Goal: Task Accomplishment & Management: Use online tool/utility

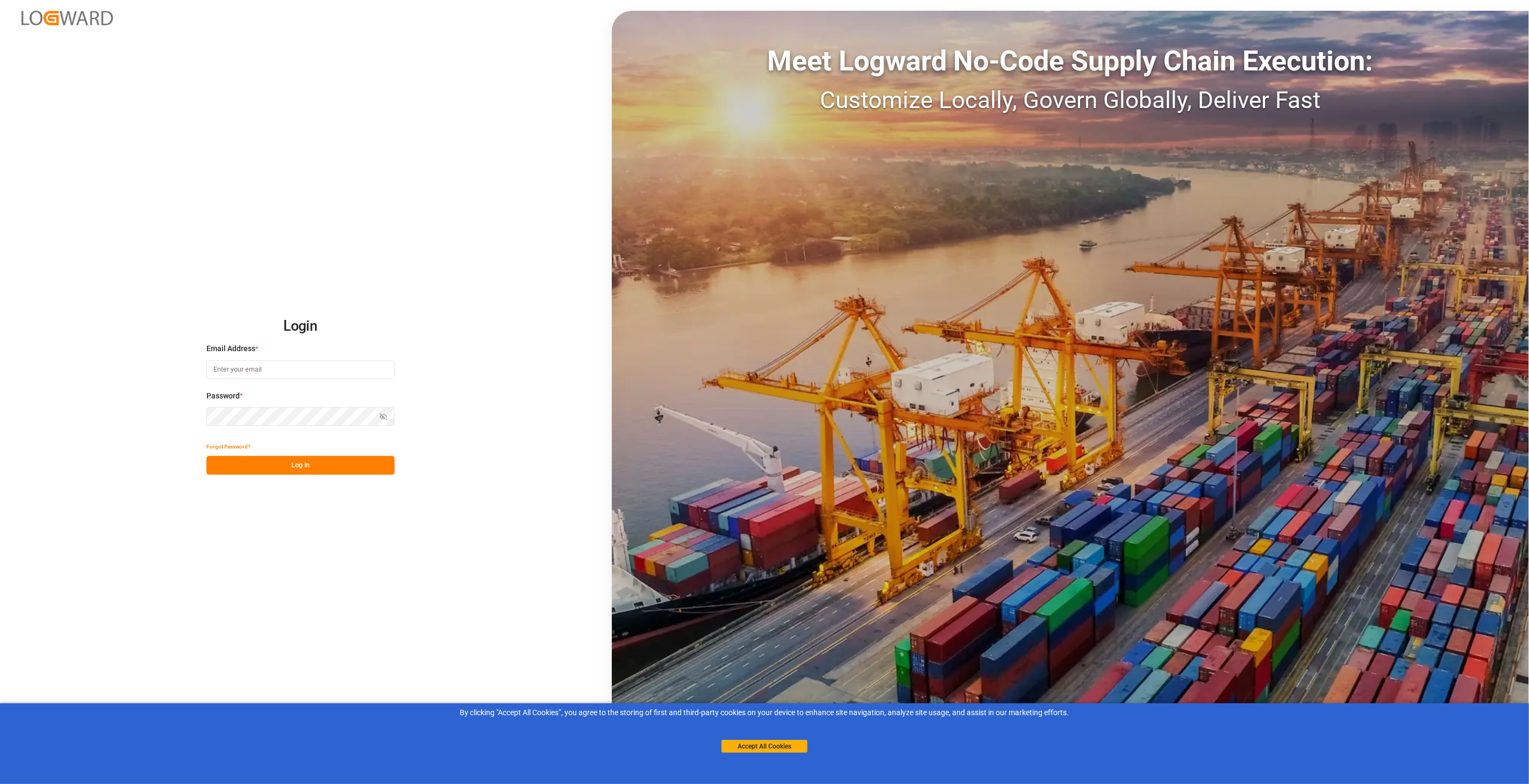
type input "[PERSON_NAME][EMAIL_ADDRESS][DOMAIN_NAME]"
click at [291, 463] on button "Log In" at bounding box center [300, 465] width 188 height 19
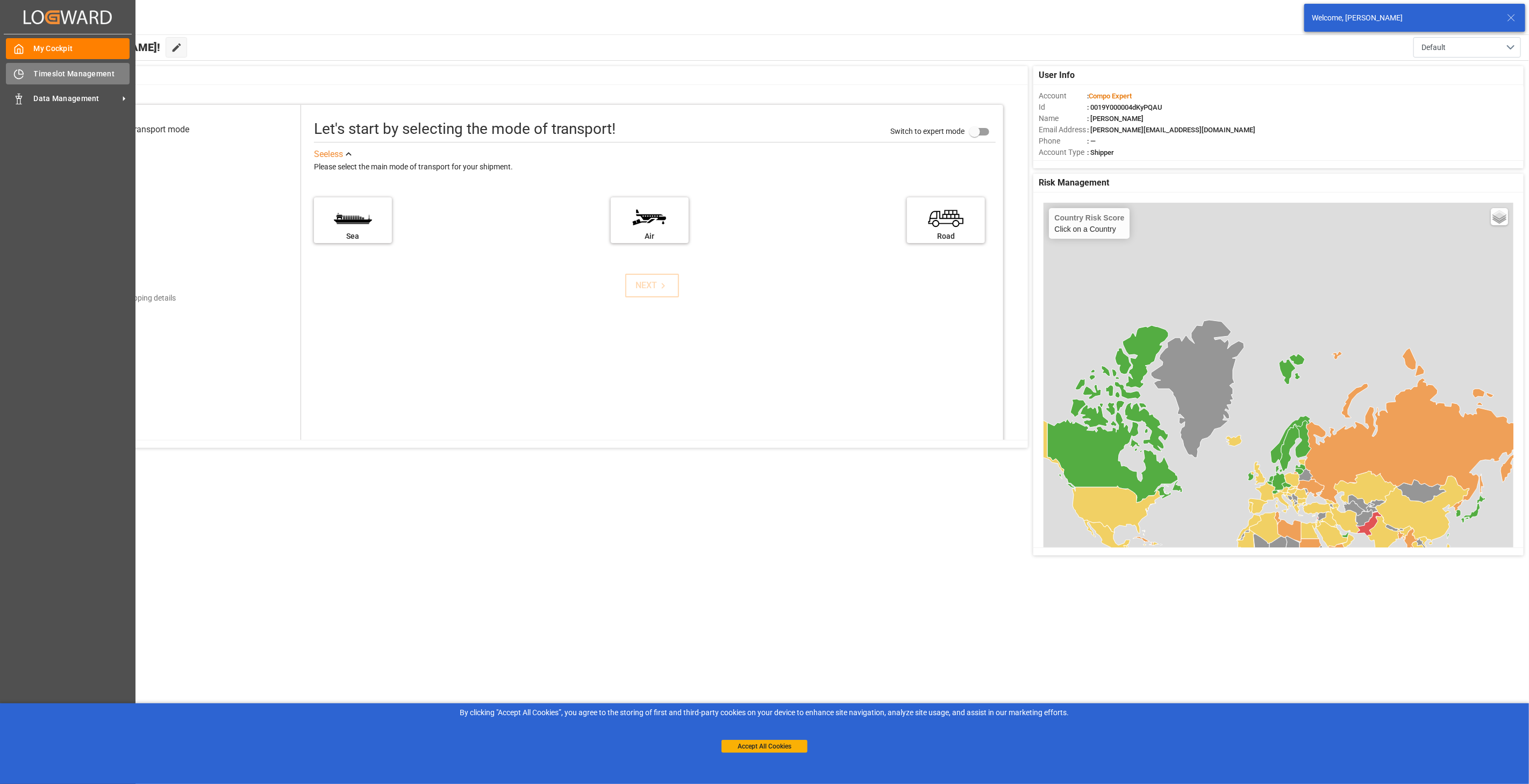
click at [26, 76] on div "Timeslot Management Timeslot Management" at bounding box center [68, 73] width 123 height 21
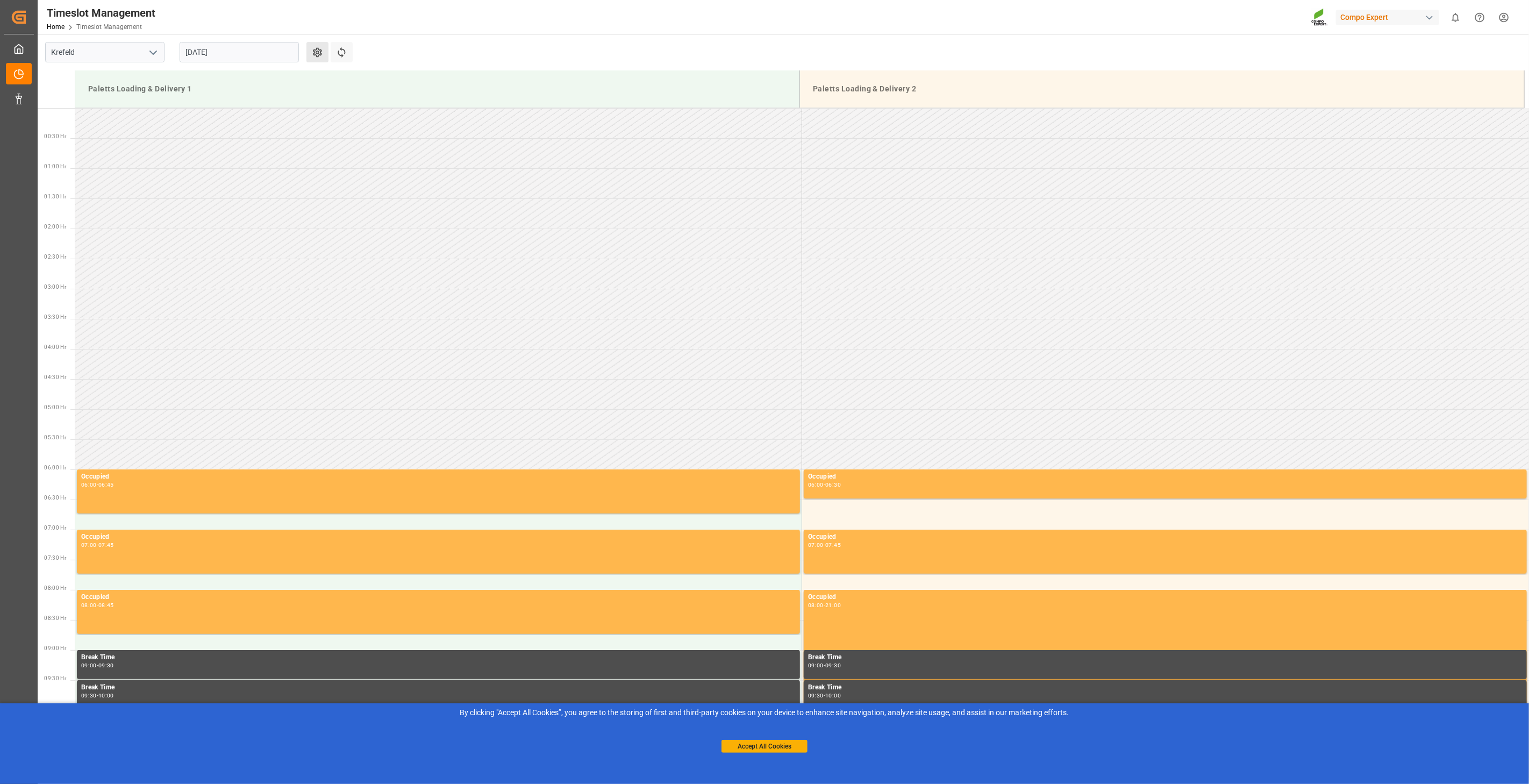
scroll to position [475, 0]
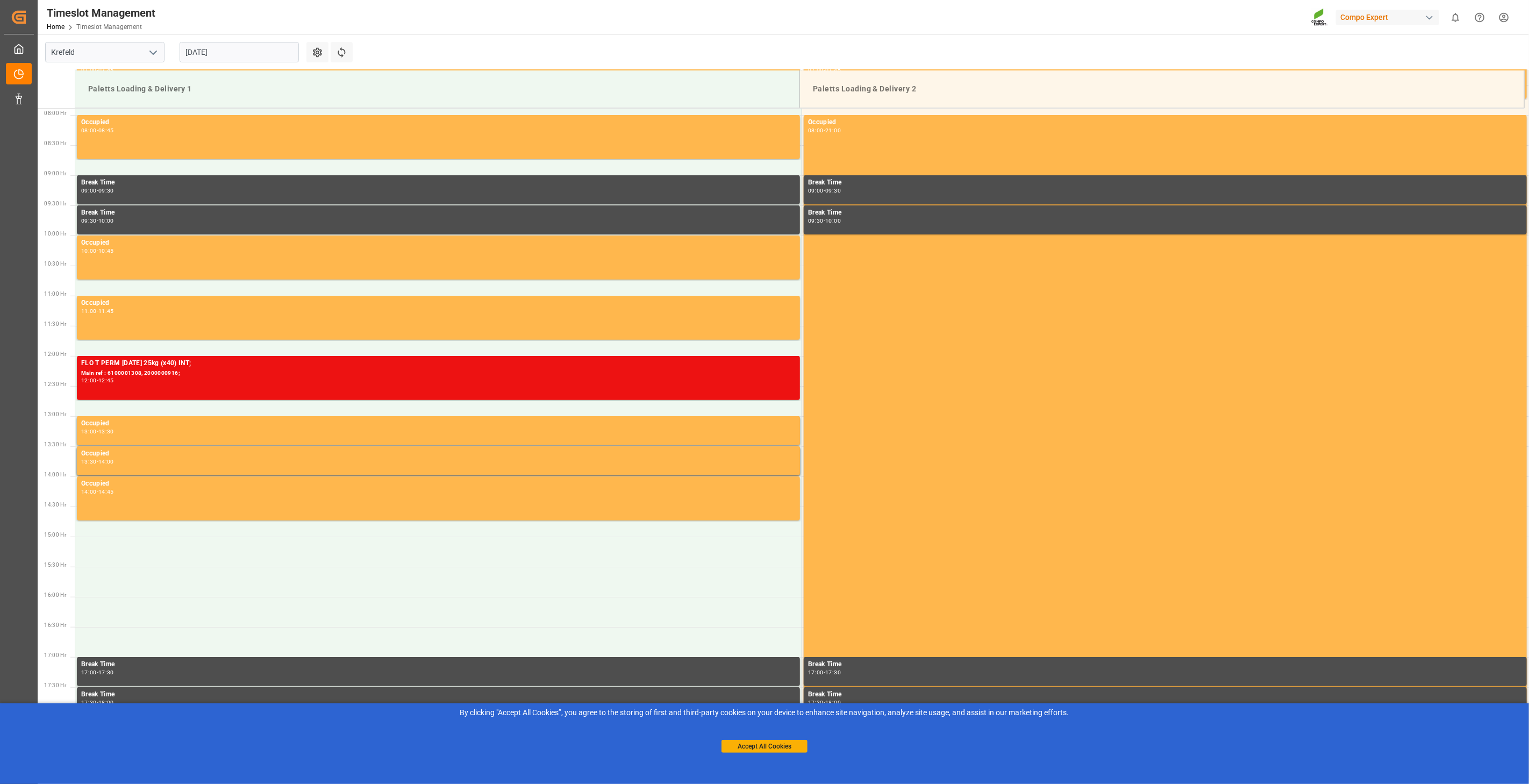
click at [241, 62] on input "[DATE]" at bounding box center [239, 52] width 119 height 20
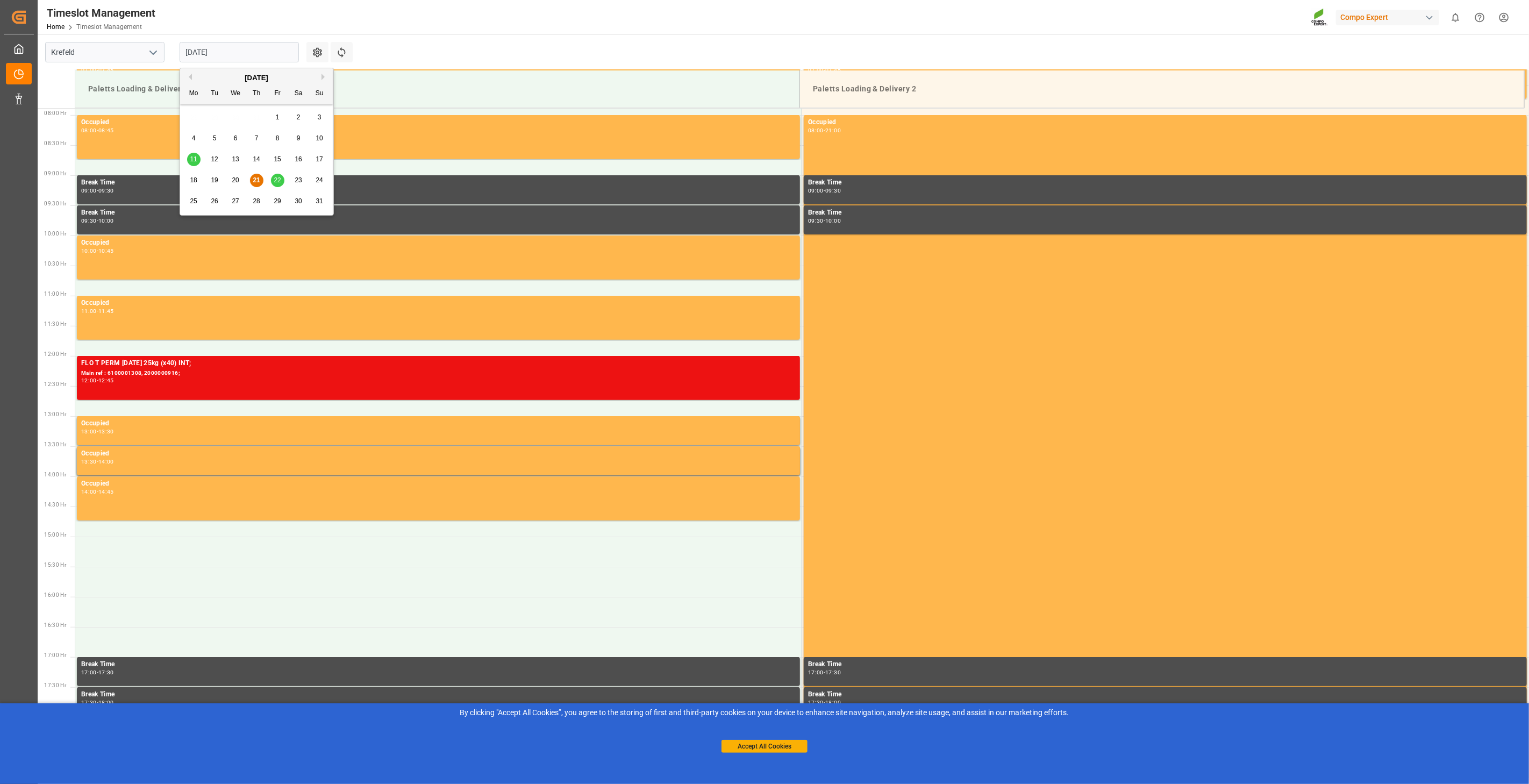
click at [246, 54] on input "[DATE]" at bounding box center [239, 52] width 119 height 20
click at [277, 181] on span "22" at bounding box center [277, 180] width 7 height 8
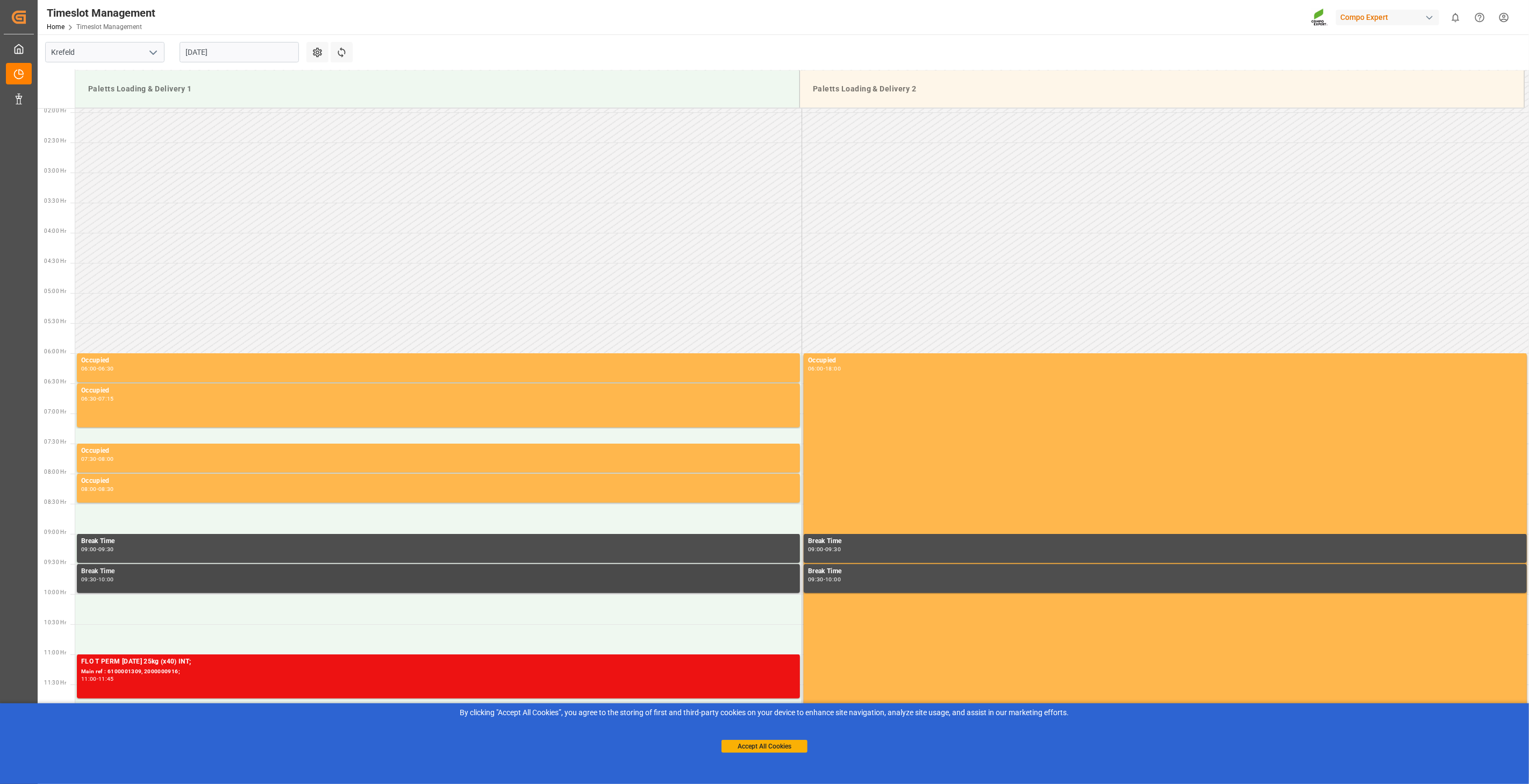
scroll to position [356, 0]
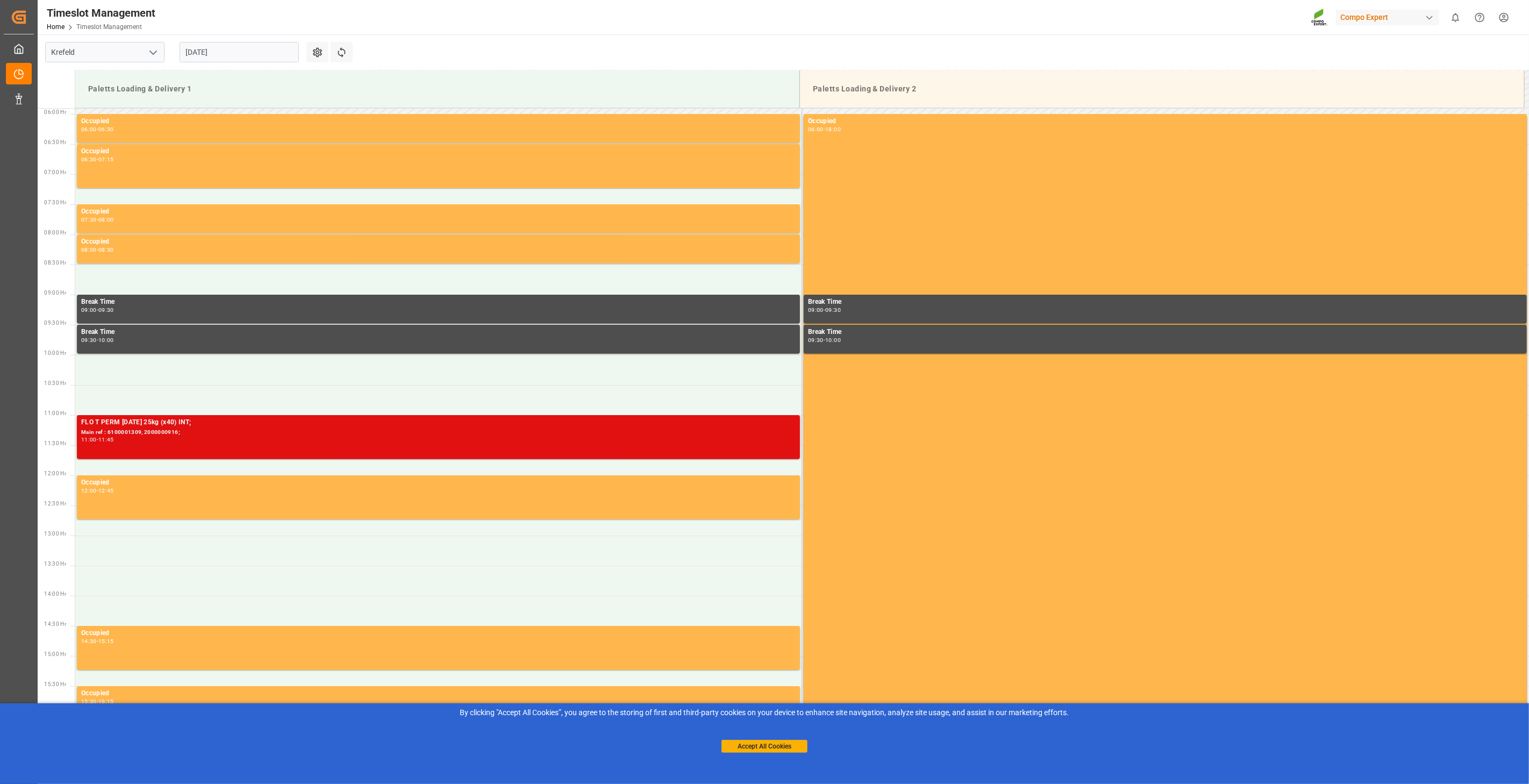
drag, startPoint x: 142, startPoint y: 430, endPoint x: 124, endPoint y: 439, distance: 20.1
click at [124, 439] on div "11:00 - 11:45" at bounding box center [439, 440] width 715 height 6
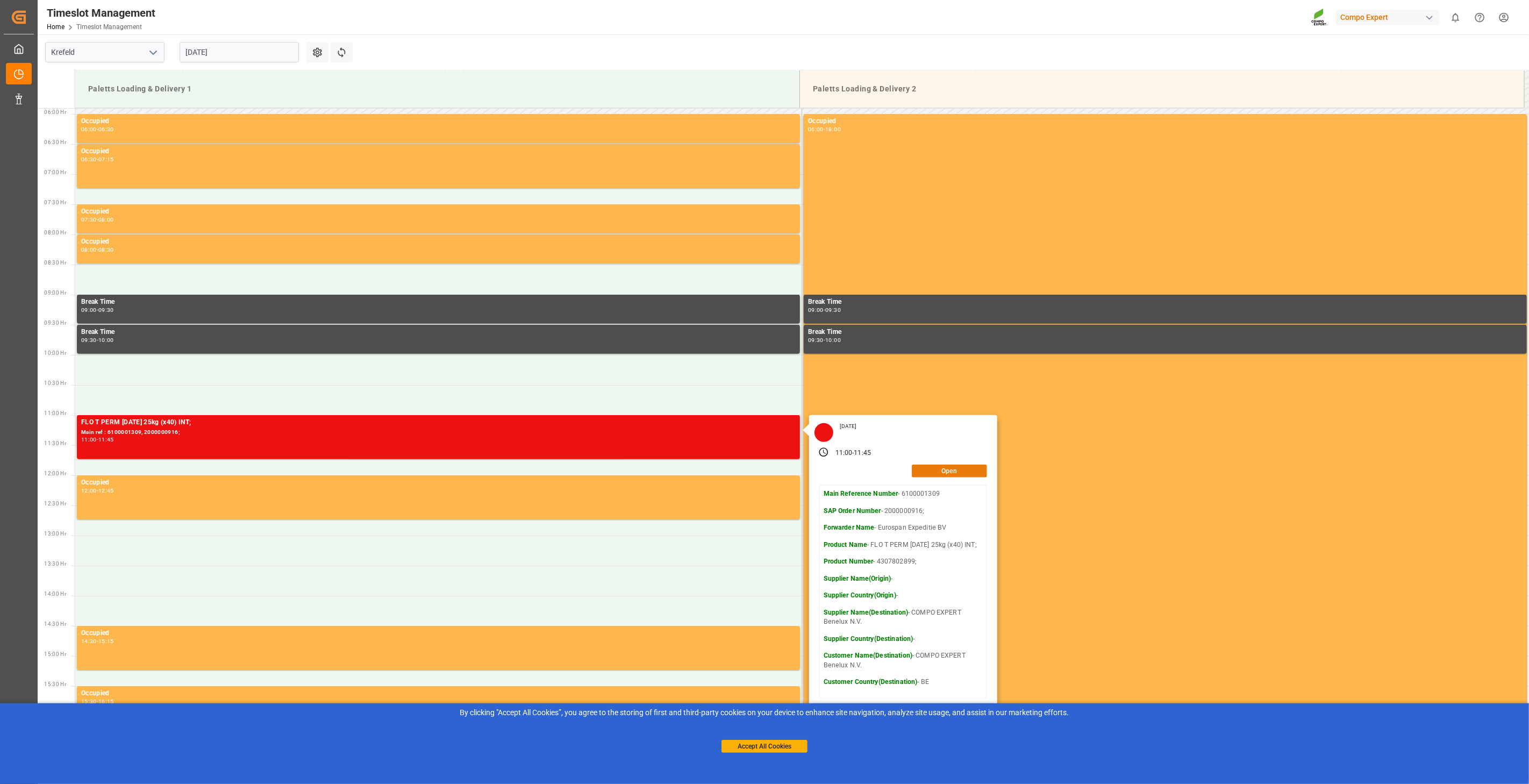
click at [943, 474] on button "Open" at bounding box center [949, 471] width 75 height 13
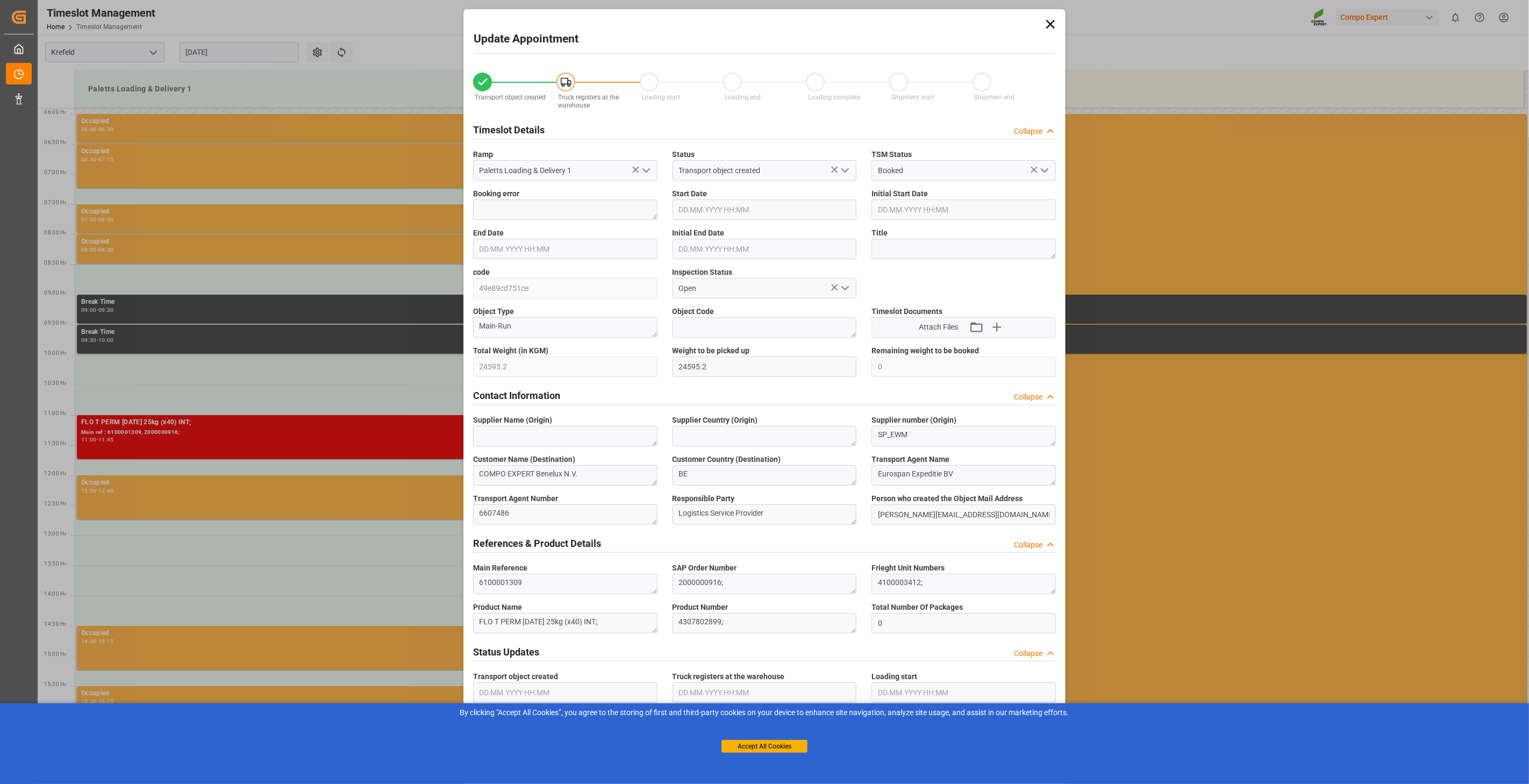
type input "24595.2"
type input "0"
type input "[DATE] 11:00"
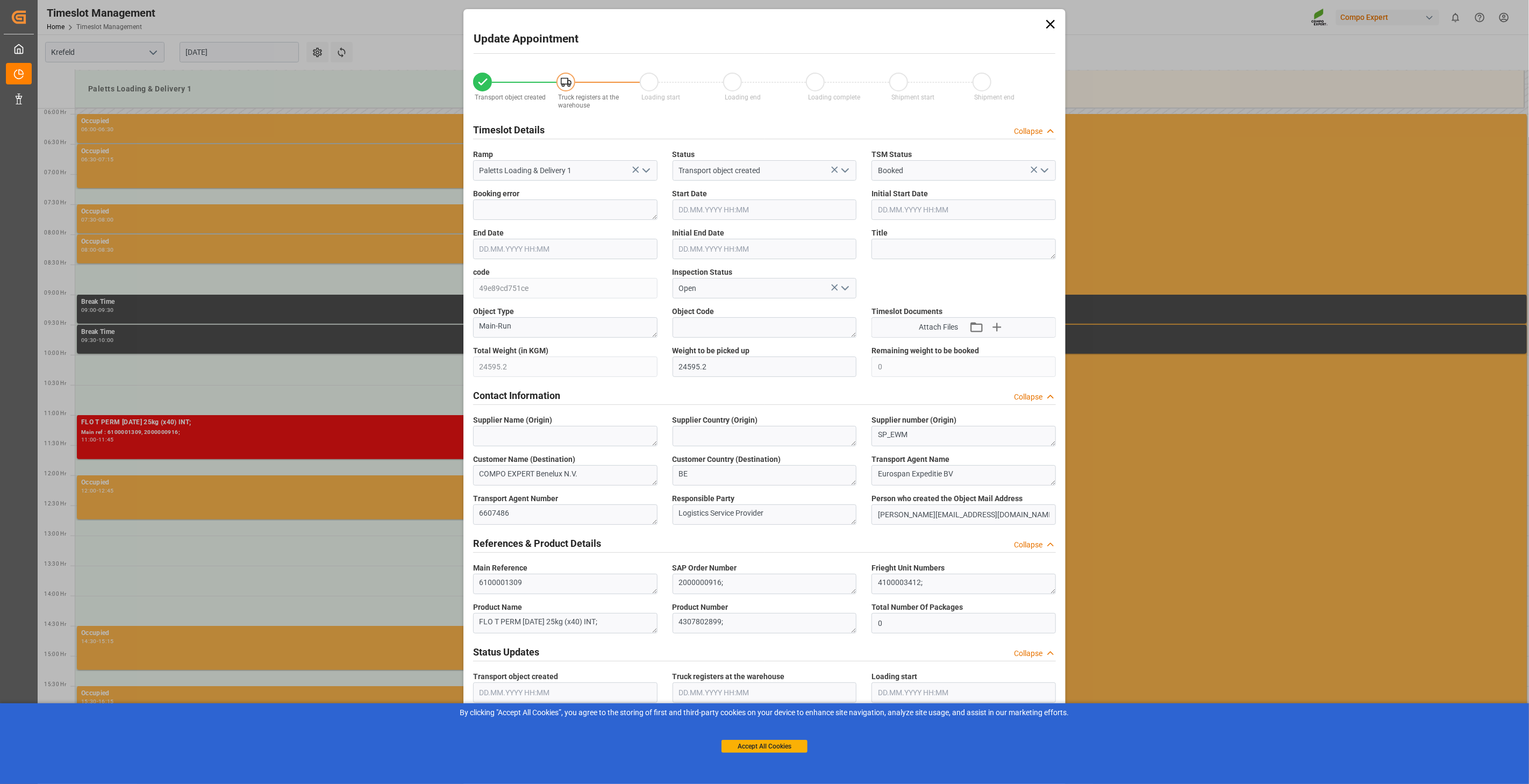
type input "[DATE] 11:00"
type input "[DATE] 11:45"
type input "[DATE] 11:30"
type input "[DATE] 11:55"
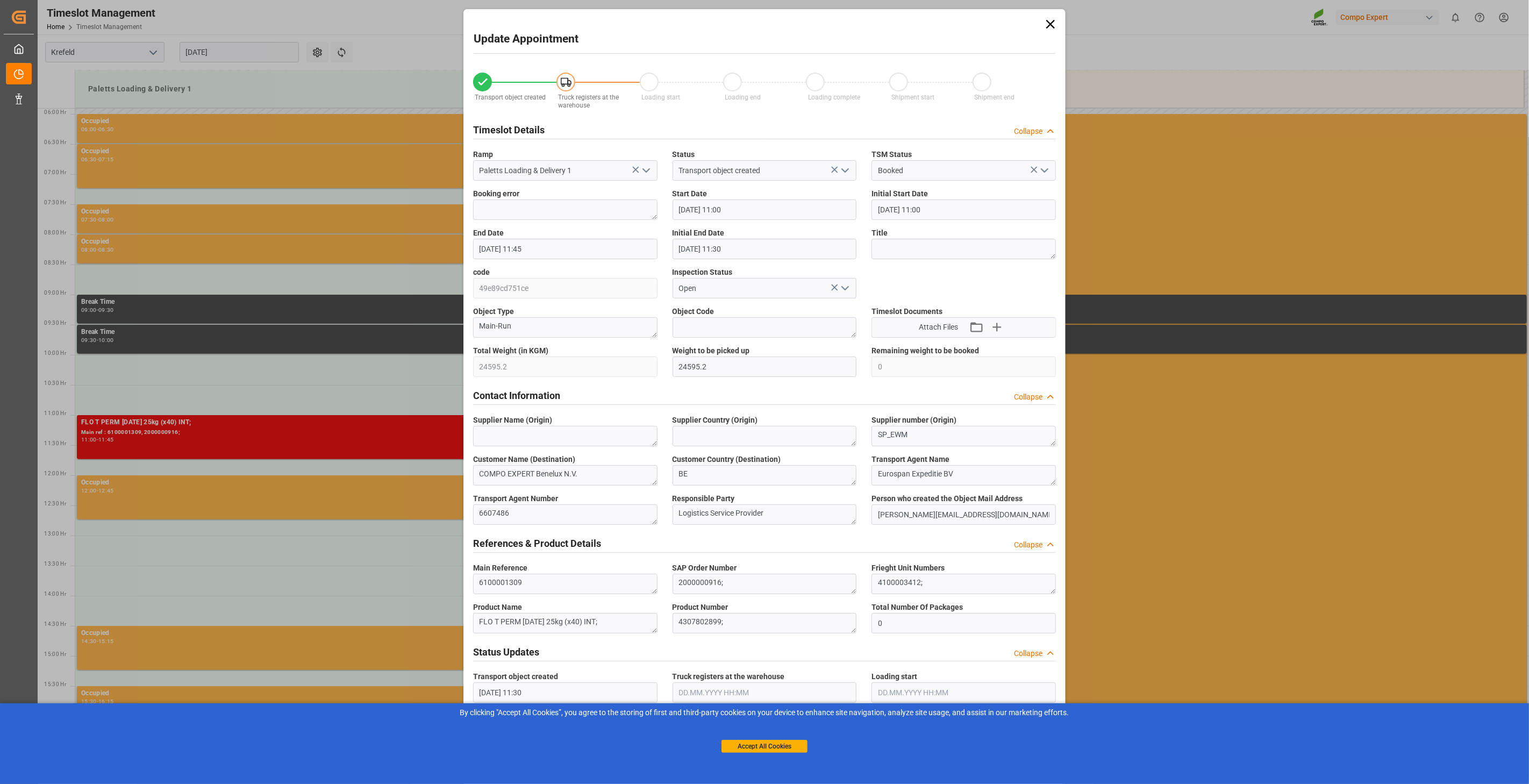
click at [533, 246] on input "[DATE] 11:45" at bounding box center [565, 249] width 185 height 20
click at [554, 225] on div "End Date [DATE] 11:45" at bounding box center [565, 243] width 199 height 39
click at [700, 214] on input "[DATE] 11:00" at bounding box center [764, 210] width 185 height 20
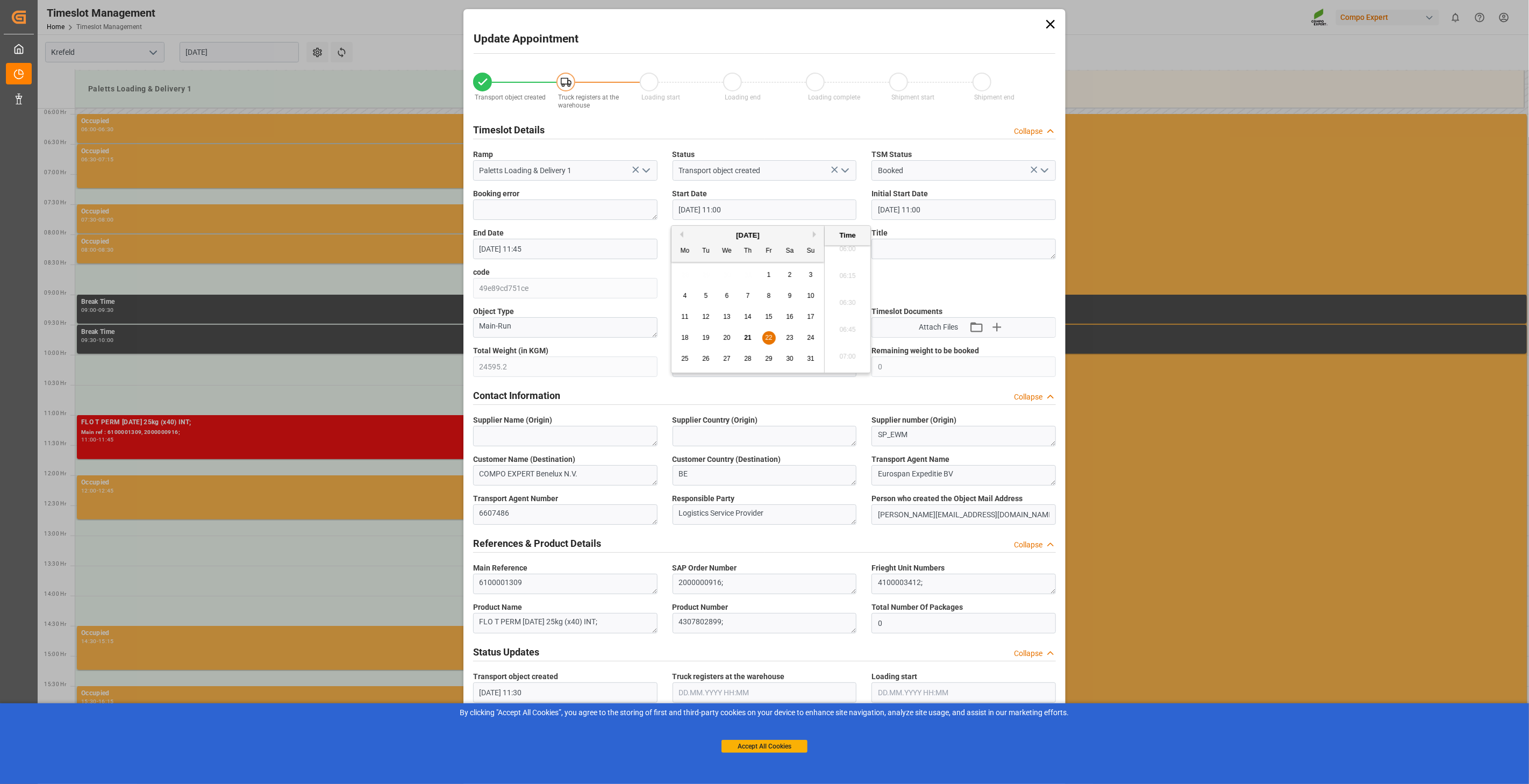
click at [1047, 24] on icon at bounding box center [1050, 24] width 15 height 15
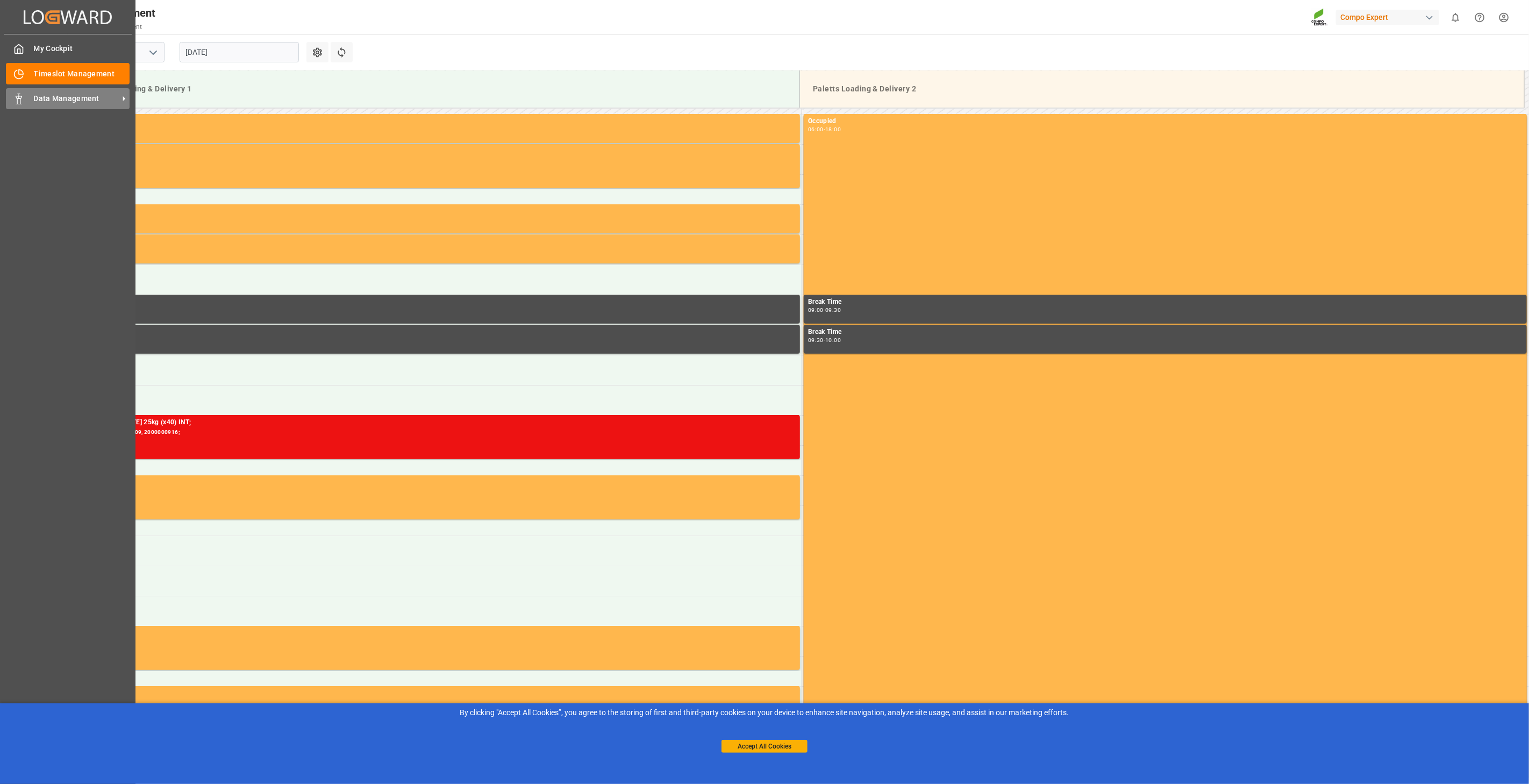
click at [49, 103] on span "Data Management" at bounding box center [76, 99] width 85 height 11
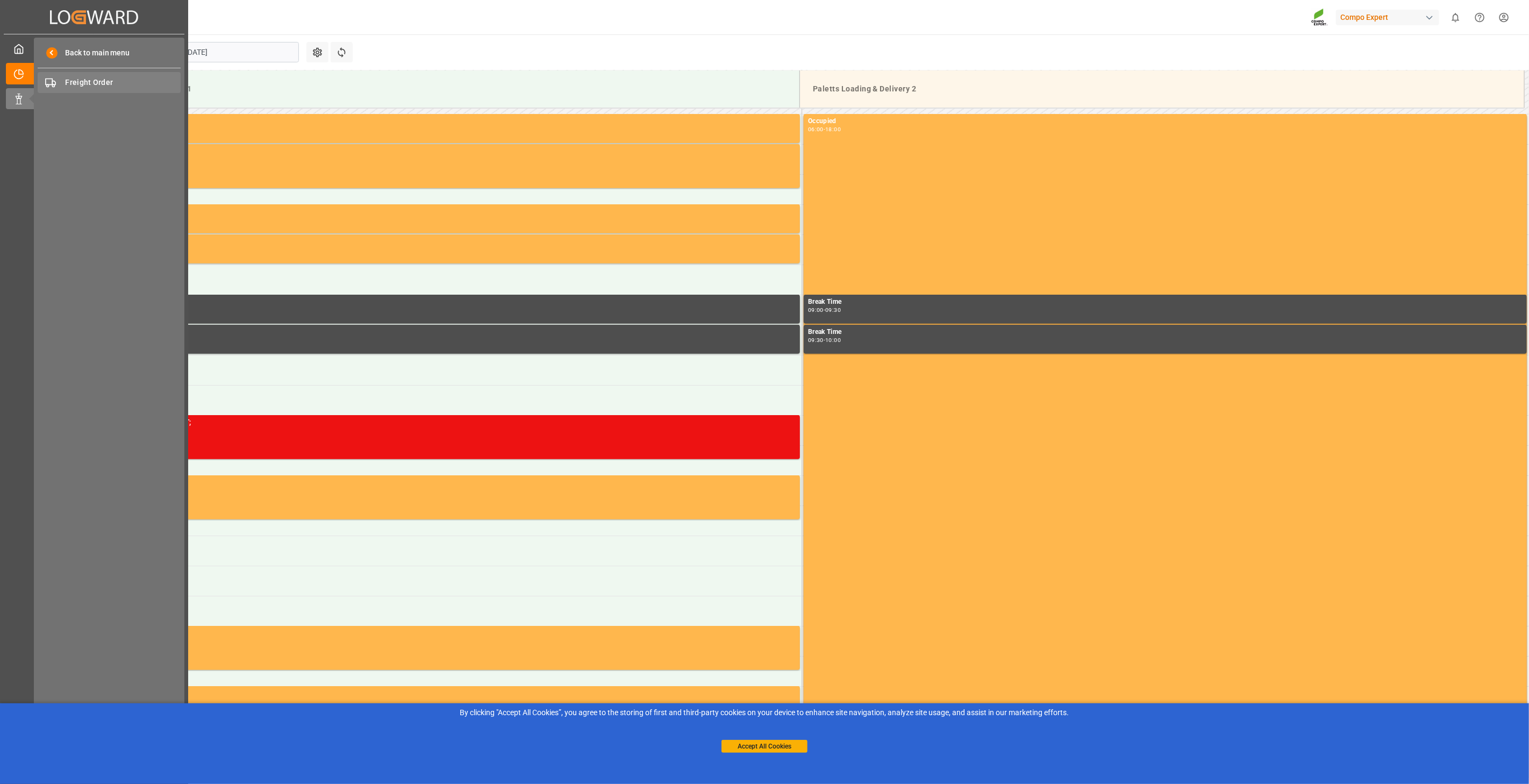
click at [114, 77] on span "Freight Order" at bounding box center [123, 82] width 116 height 11
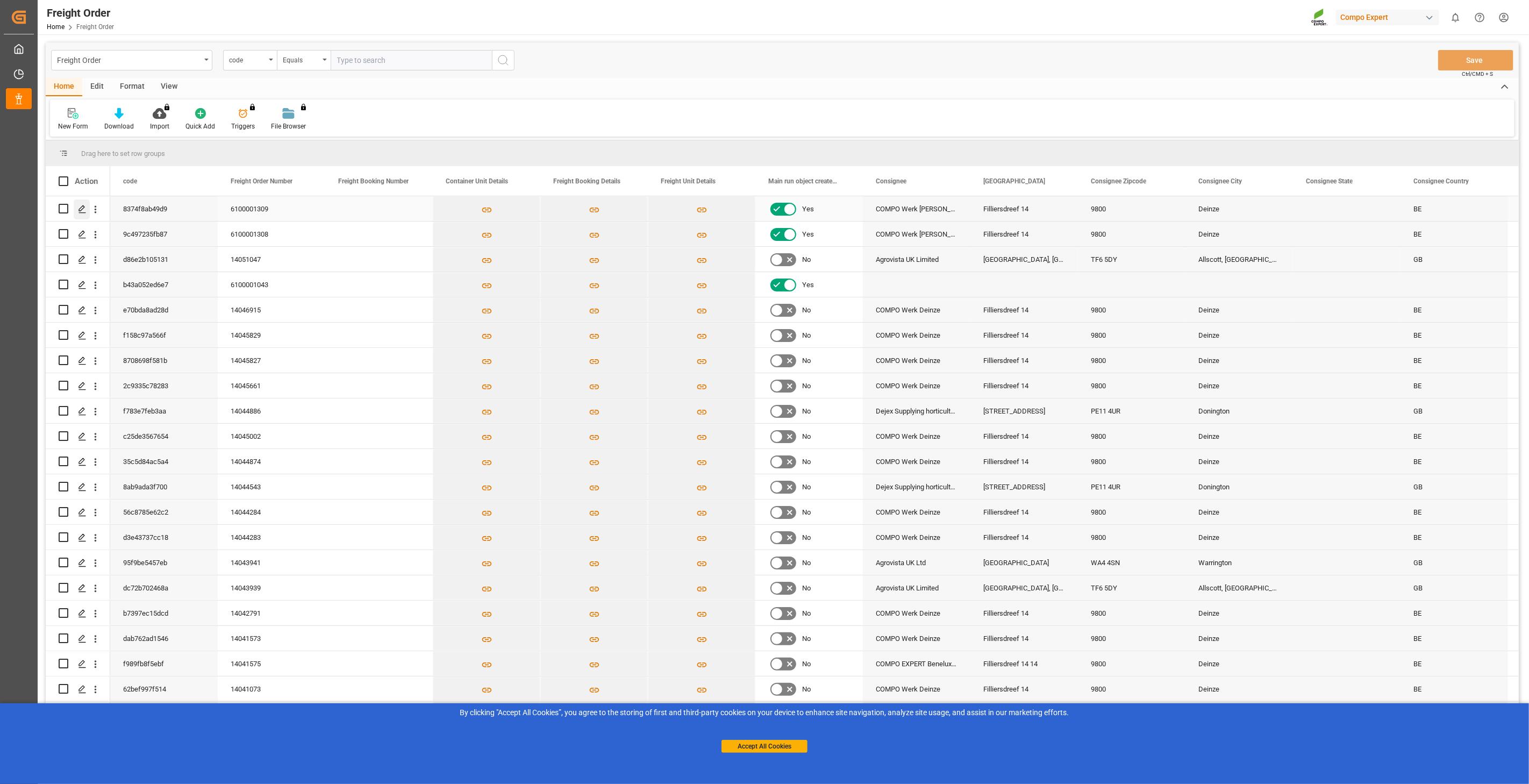
click at [82, 210] on polygon "Press SPACE to select this row." at bounding box center [81, 208] width 5 height 5
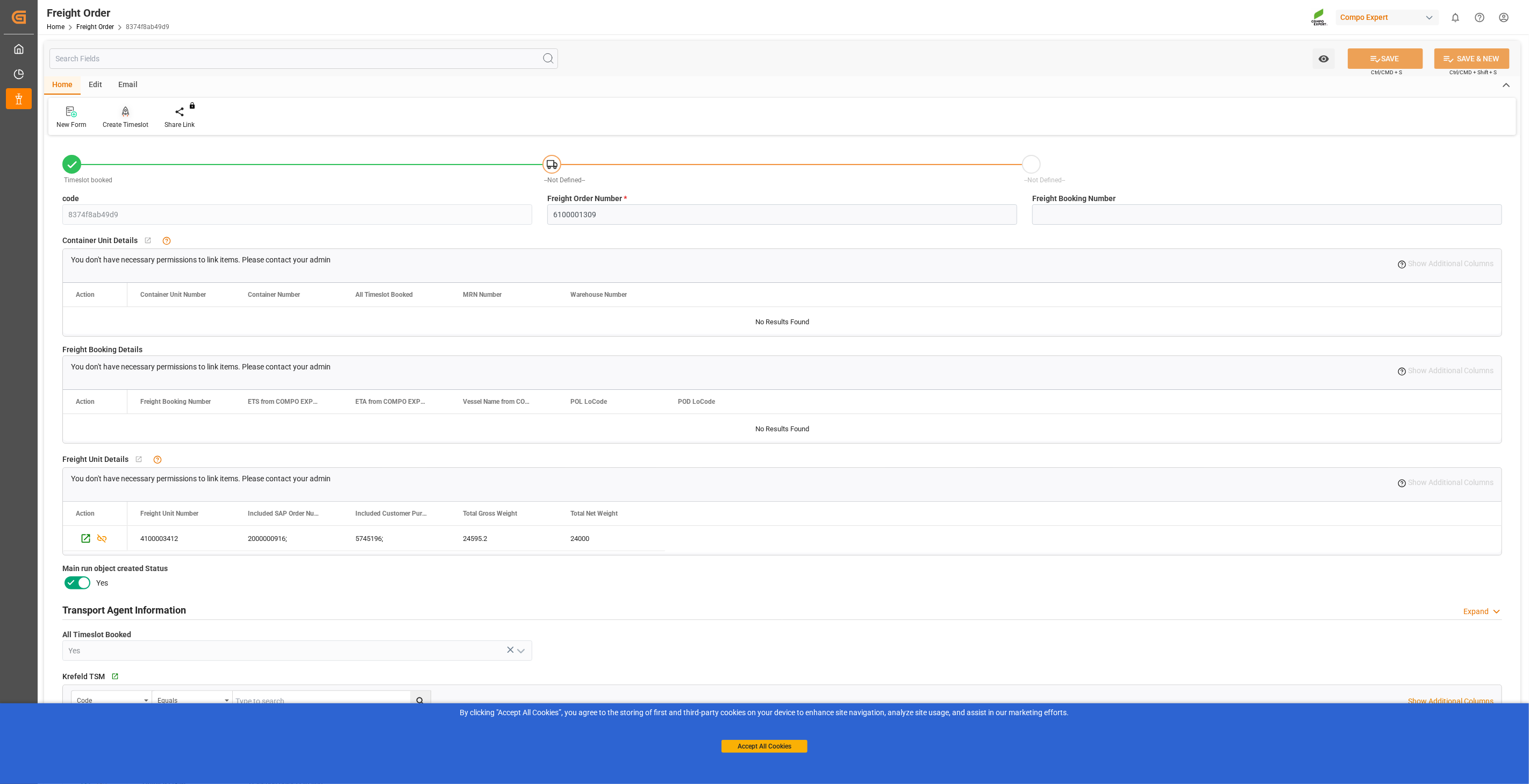
click at [131, 115] on div at bounding box center [125, 111] width 46 height 11
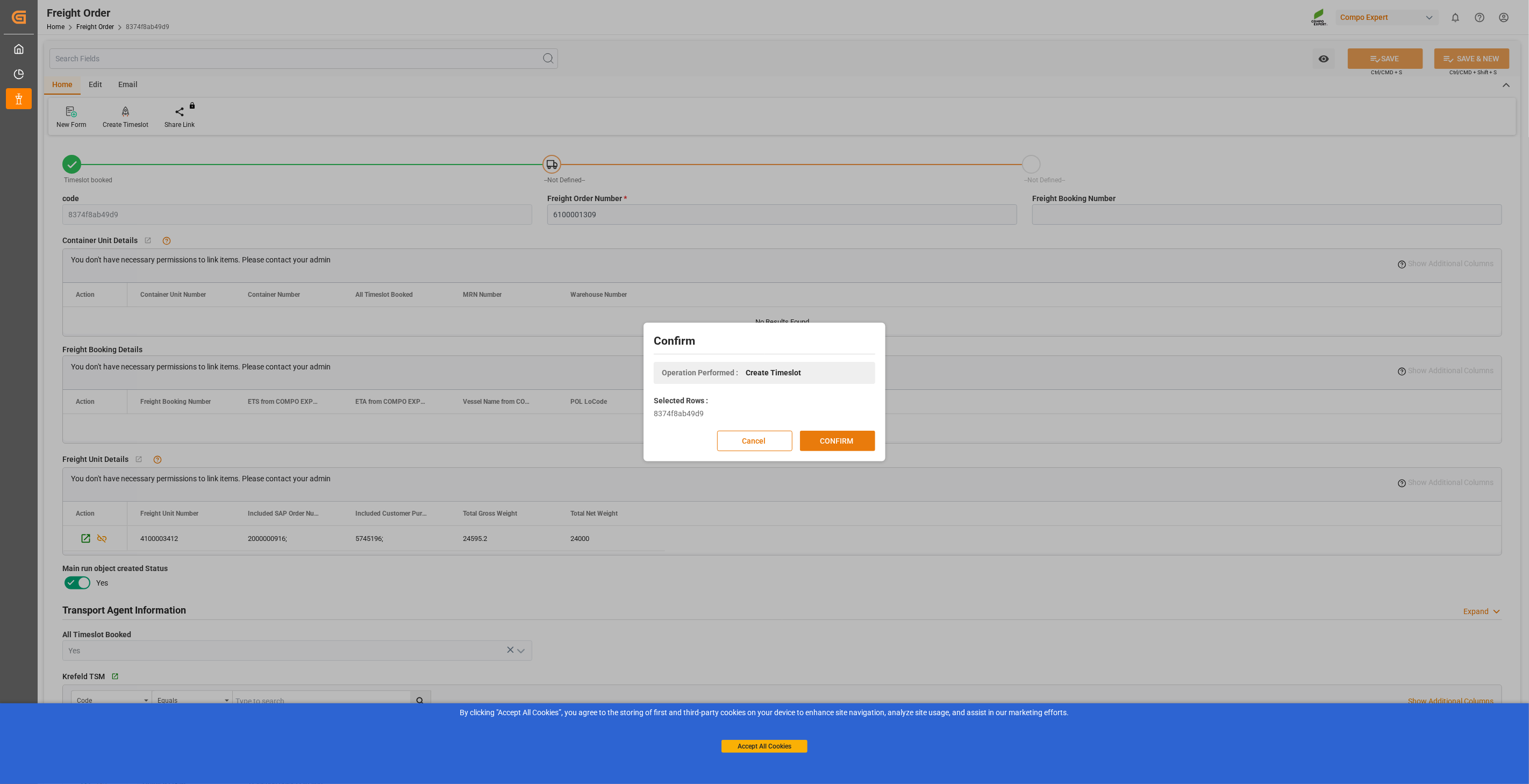
click at [842, 436] on button "CONFIRM" at bounding box center [838, 441] width 75 height 20
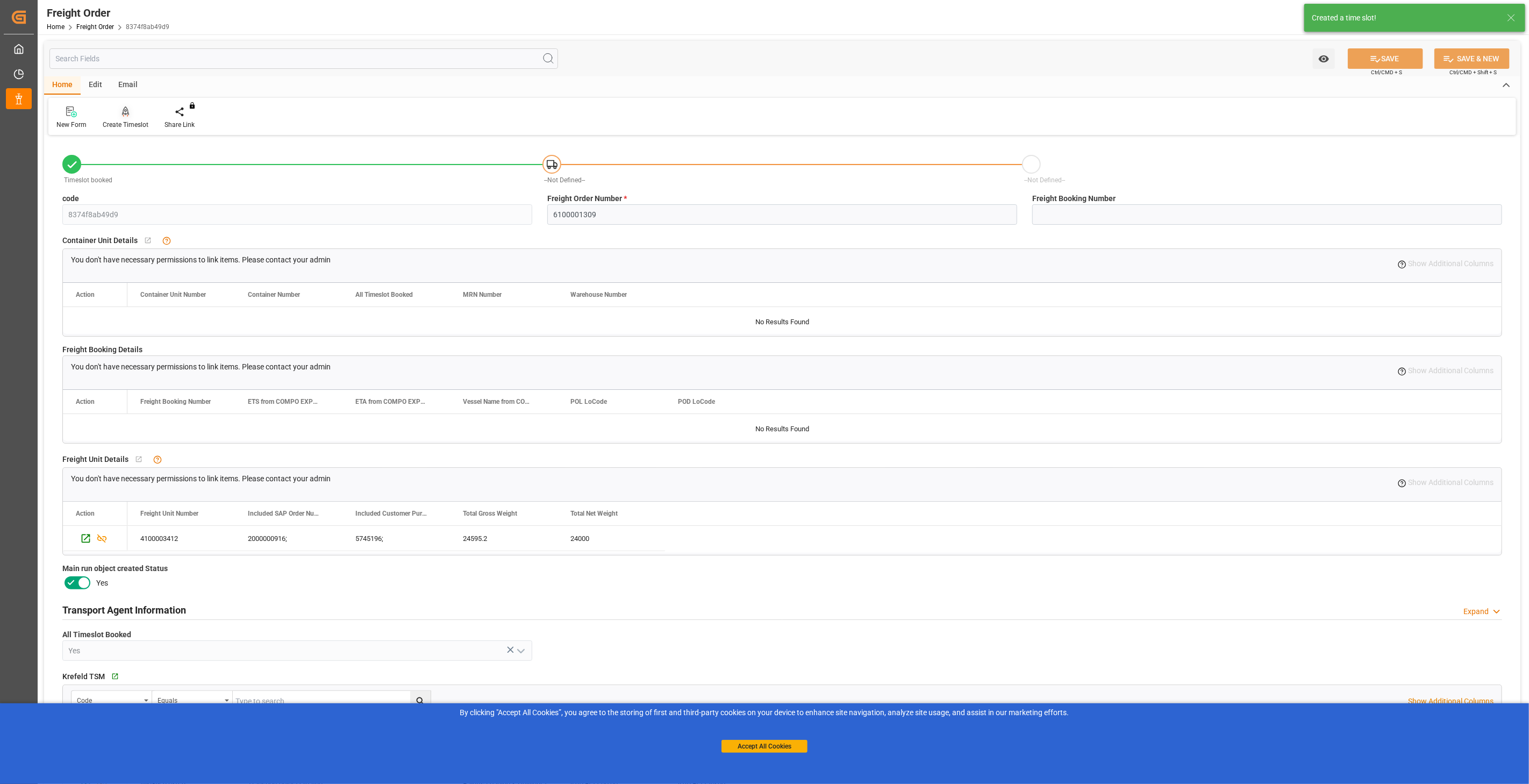
click at [121, 122] on div "Create Timeslot" at bounding box center [125, 125] width 46 height 9
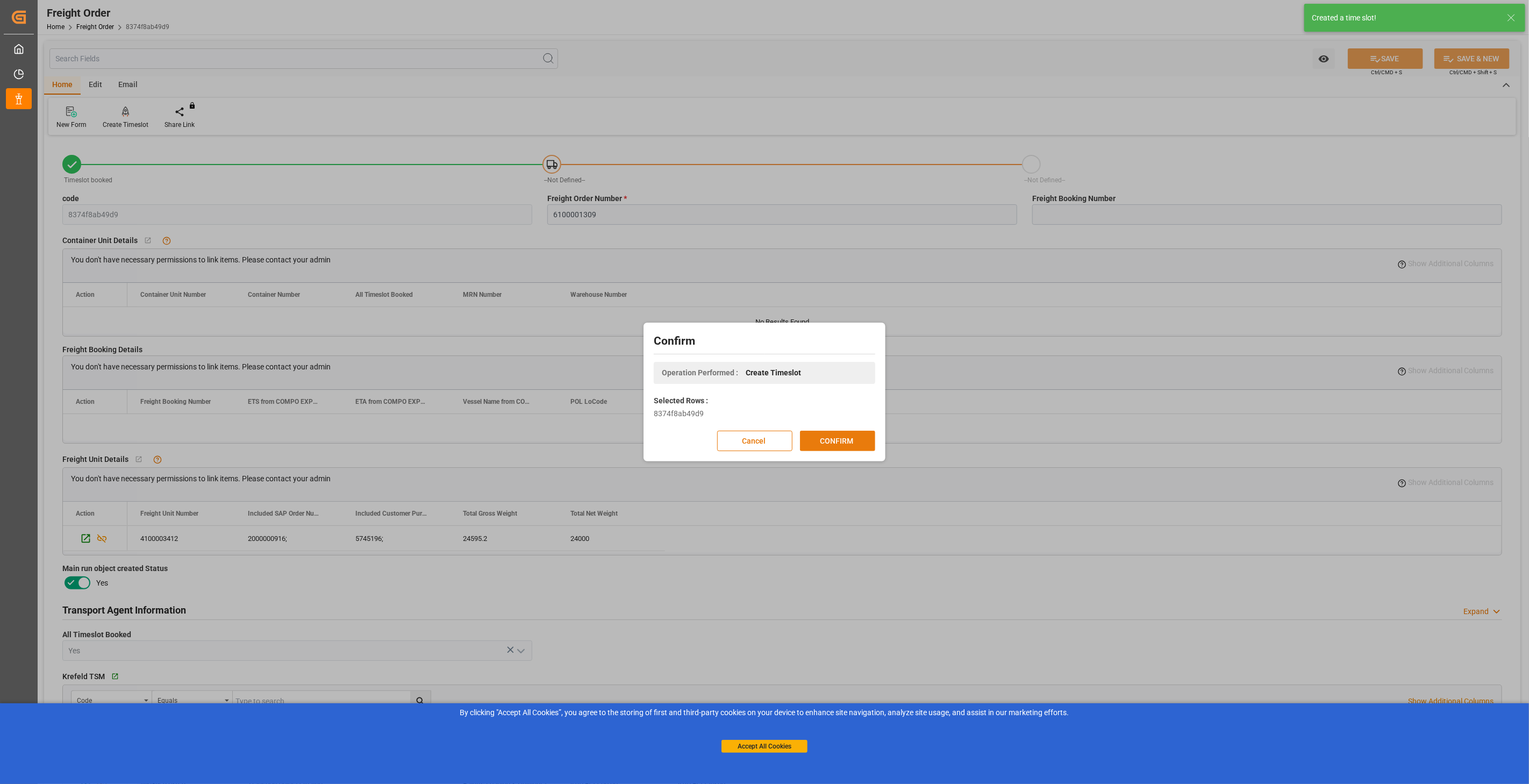
click at [813, 439] on button "CONFIRM" at bounding box center [838, 441] width 75 height 20
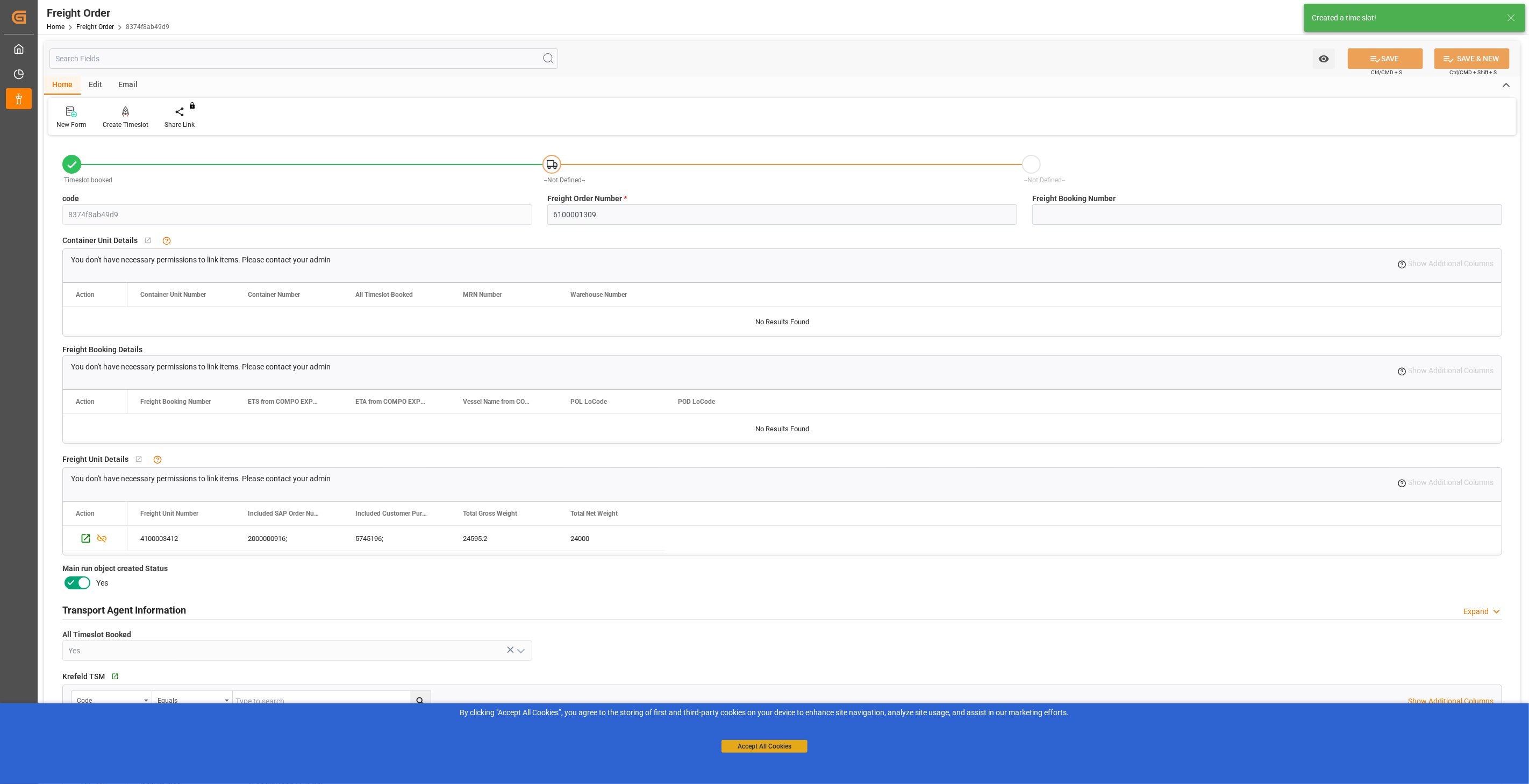
click at [774, 748] on button "Accept All Cookies" at bounding box center [764, 746] width 86 height 13
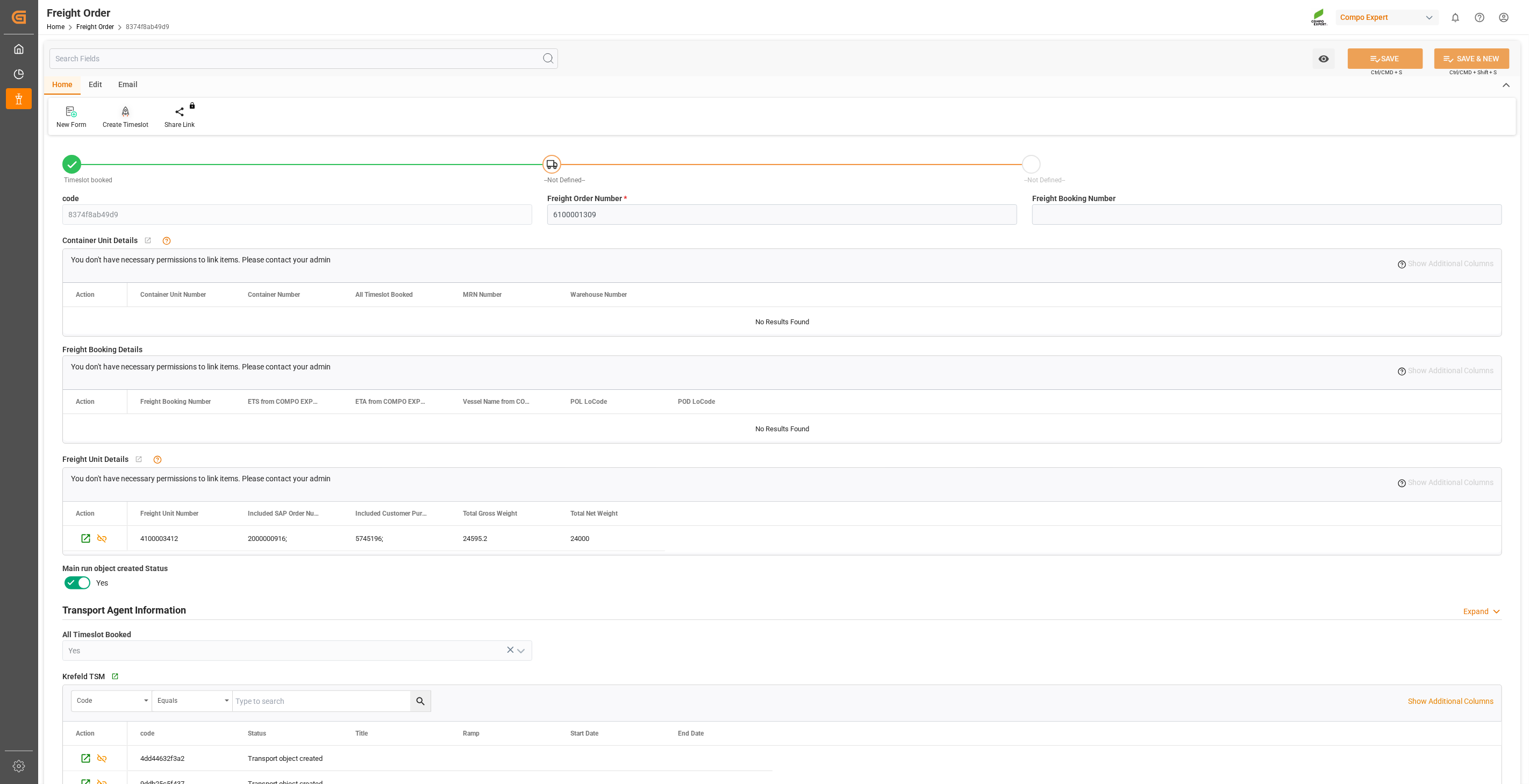
click at [125, 116] on icon at bounding box center [126, 112] width 8 height 11
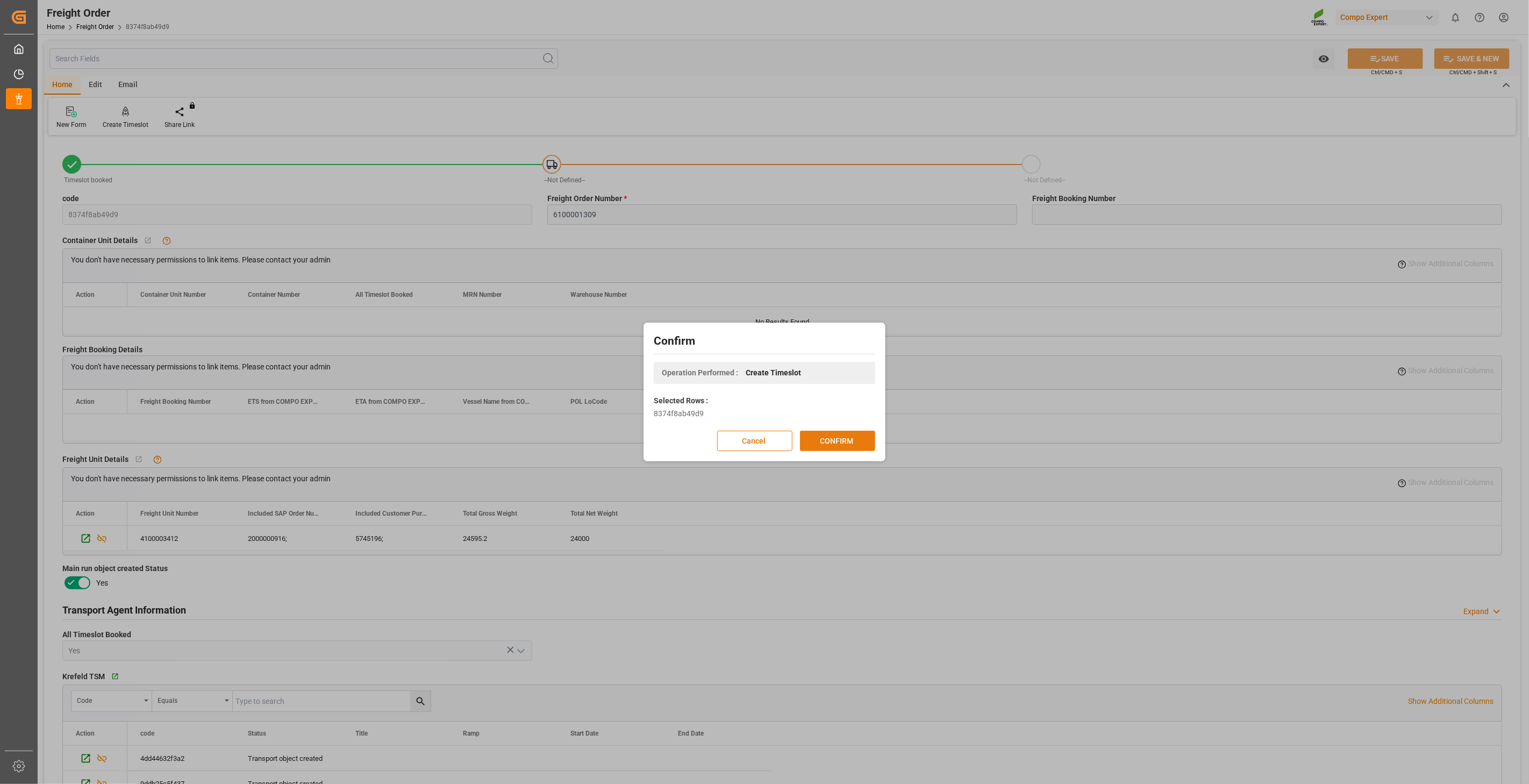
click at [845, 440] on button "CONFIRM" at bounding box center [838, 441] width 75 height 20
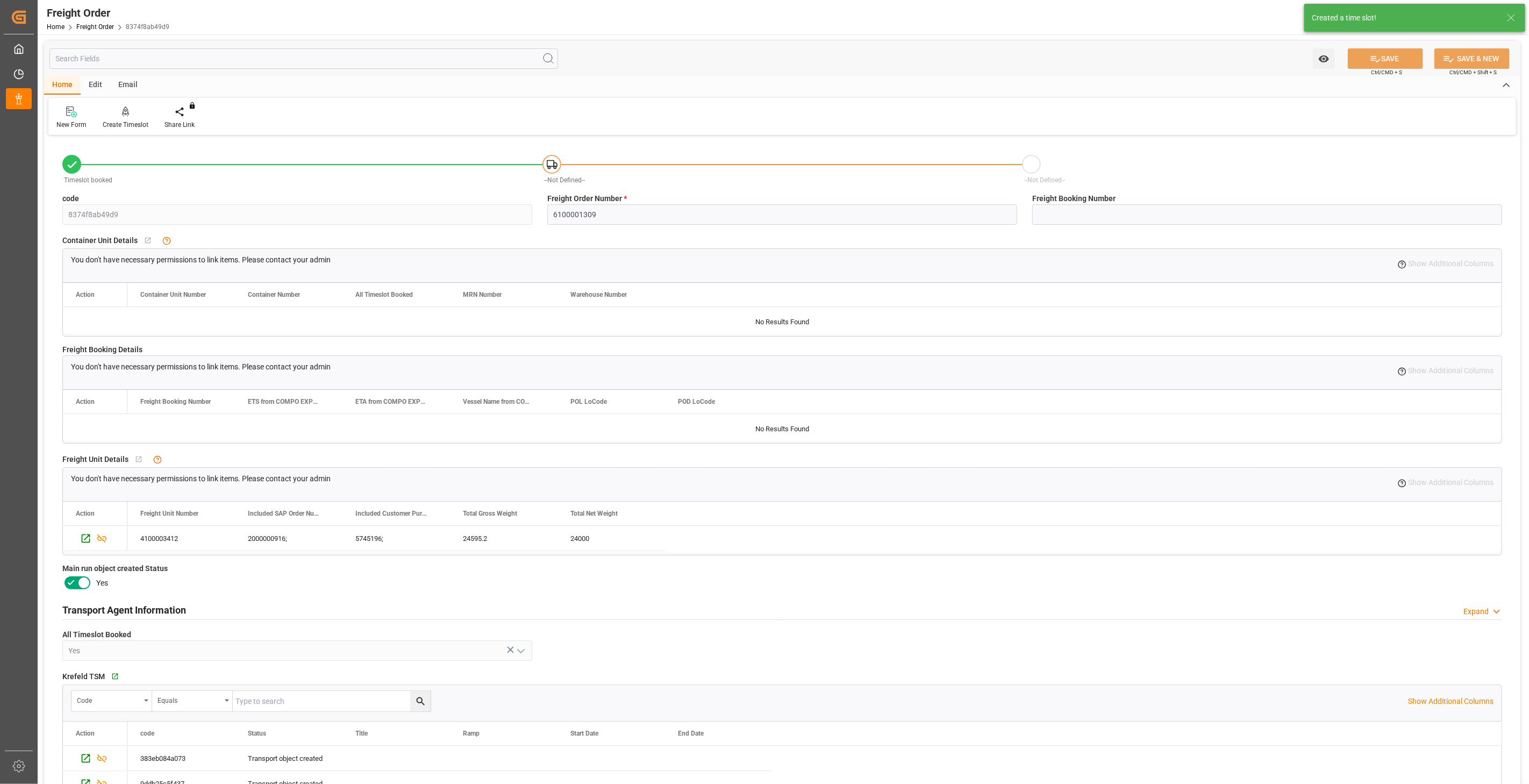
scroll to position [329, 0]
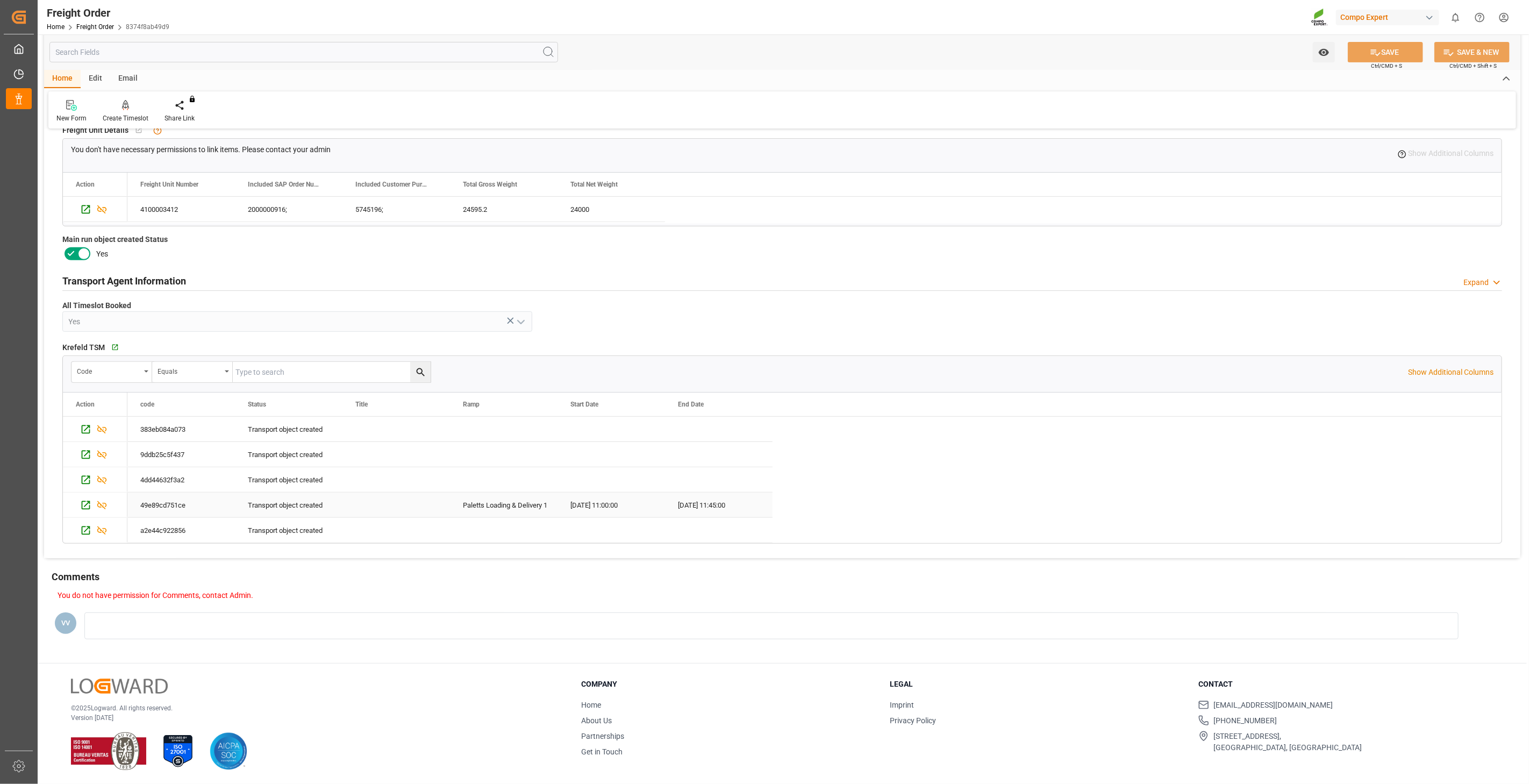
click at [283, 499] on div "Transport object created" at bounding box center [289, 506] width 82 height 25
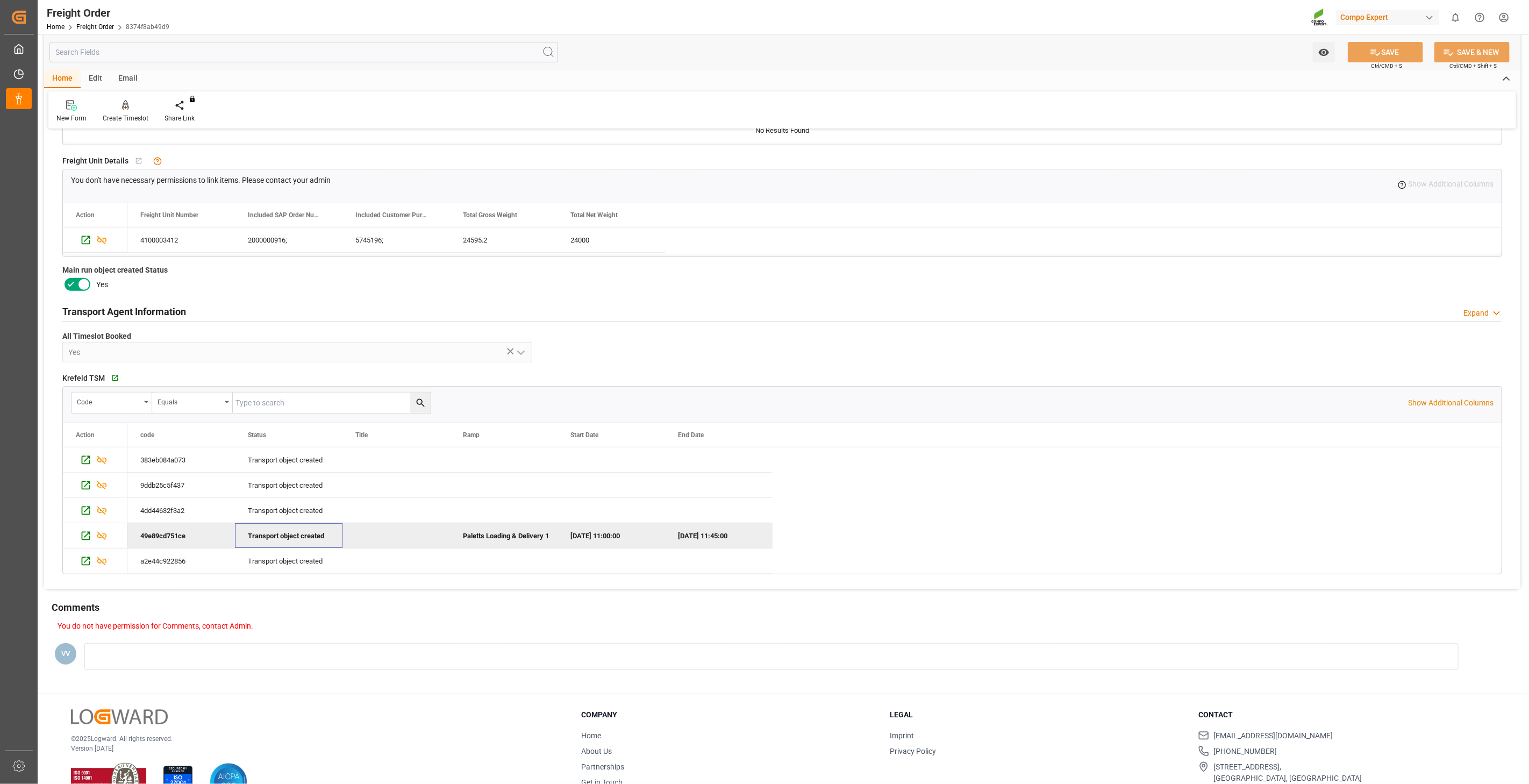
scroll to position [60, 0]
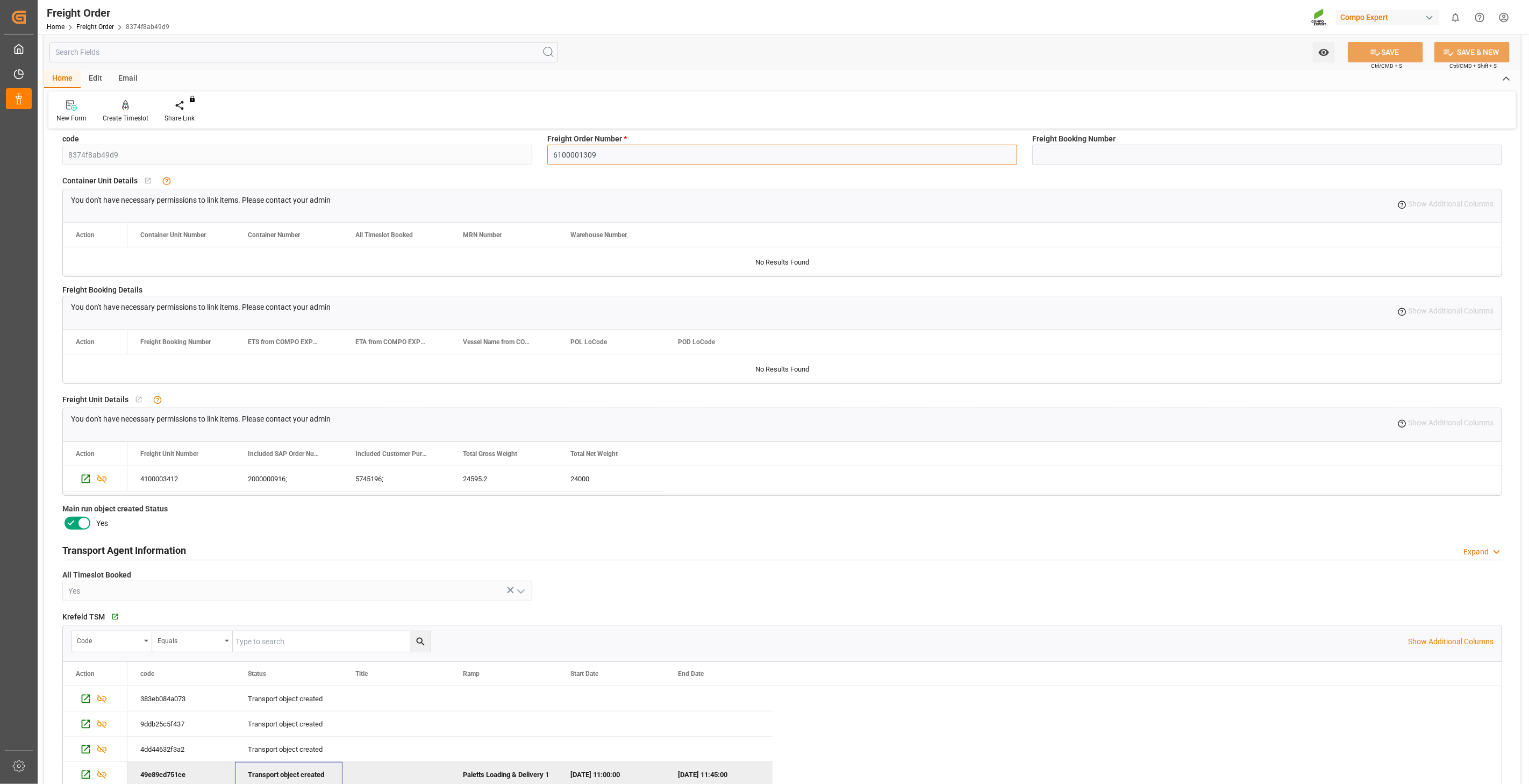
click at [581, 156] on input "6100001309" at bounding box center [782, 155] width 470 height 20
